Goal: Book appointment/travel/reservation

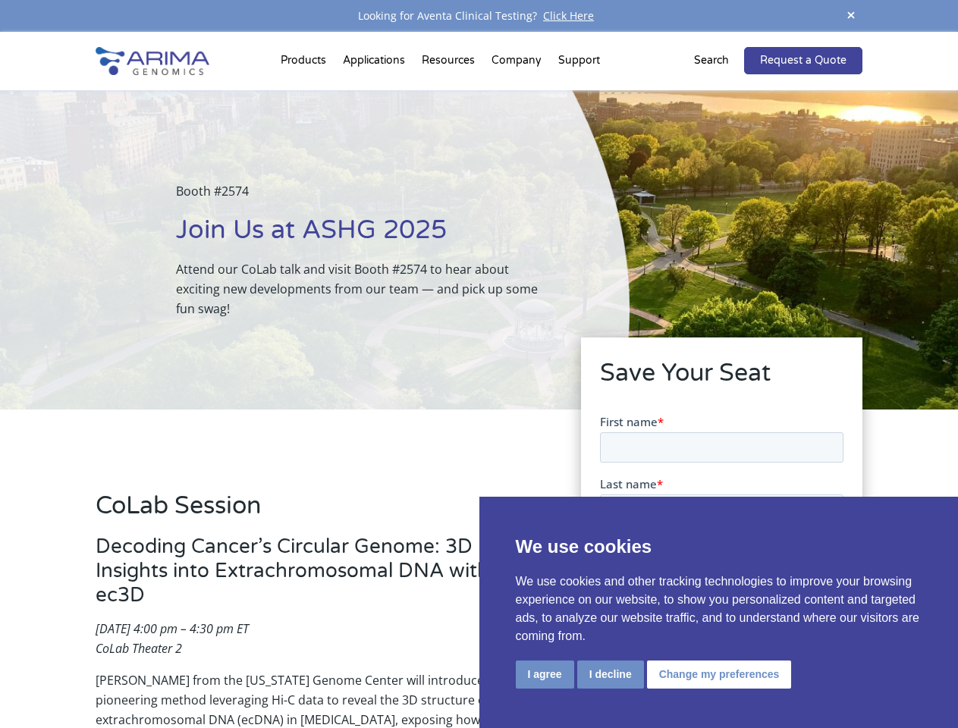
click at [478, 364] on div "Booth #2574 Join Us at ASHG 2025 Attend our CoLab talk and visit Booth #2574 to…" at bounding box center [314, 249] width 629 height 319
click at [544, 674] on button "I agree" at bounding box center [545, 674] width 58 height 28
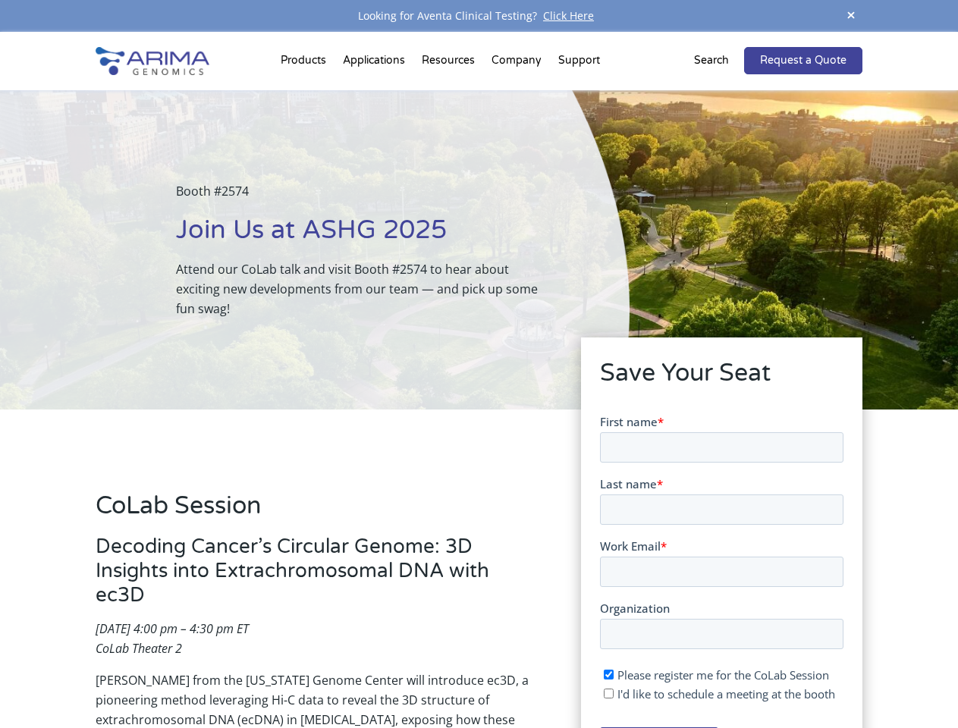
click at [609, 693] on input "I'd like to schedule a meeting at the booth" at bounding box center [608, 693] width 10 height 10
click at [716, 693] on span "I'd like to schedule a meeting at the booth" at bounding box center [725, 692] width 218 height 15
click at [613, 693] on input "I'd like to schedule a meeting at the booth" at bounding box center [608, 693] width 10 height 10
checkbox input "false"
click at [851, 16] on span at bounding box center [850, 16] width 23 height 20
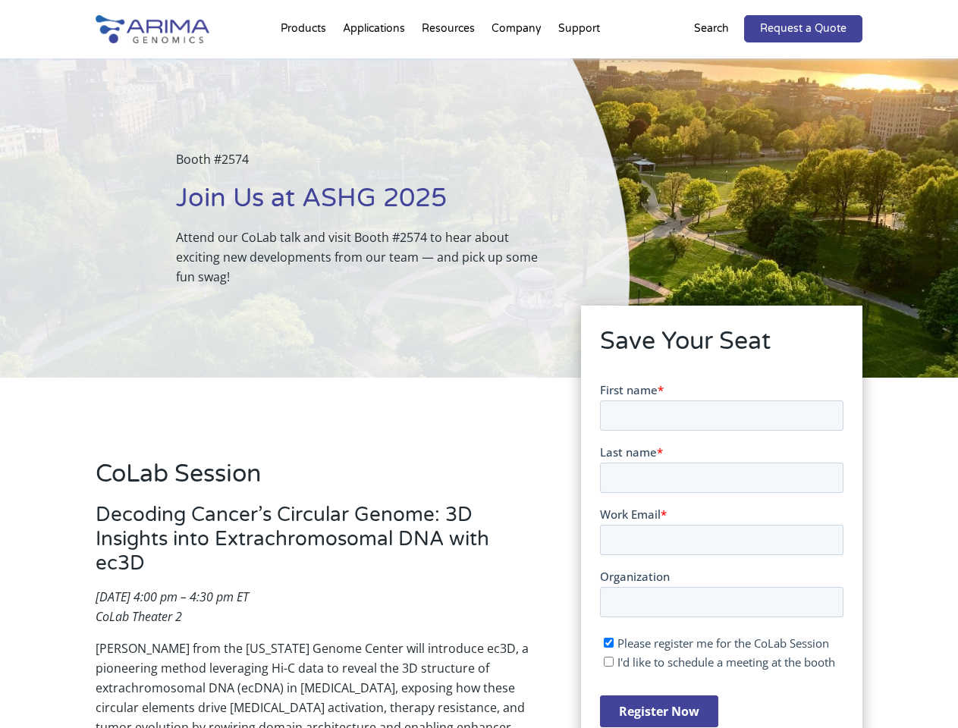
click at [306, 64] on div "Booth #2574 Join Us at ASHG 2025 Attend our CoLab talk and visit Booth #2574 to…" at bounding box center [314, 217] width 629 height 319
click at [450, 64] on div "Booth #2574 Join Us at ASHG 2025 Attend our CoLab talk and visit Booth #2574 to…" at bounding box center [314, 217] width 629 height 319
click at [517, 64] on div "Booth #2574 Join Us at ASHG 2025 Attend our CoLab talk and visit Booth #2574 to…" at bounding box center [314, 217] width 629 height 319
click at [578, 64] on div "Booth #2574 Join Us at ASHG 2025 Attend our CoLab talk and visit Booth #2574 to…" at bounding box center [314, 217] width 629 height 319
